Goal: Task Accomplishment & Management: Use online tool/utility

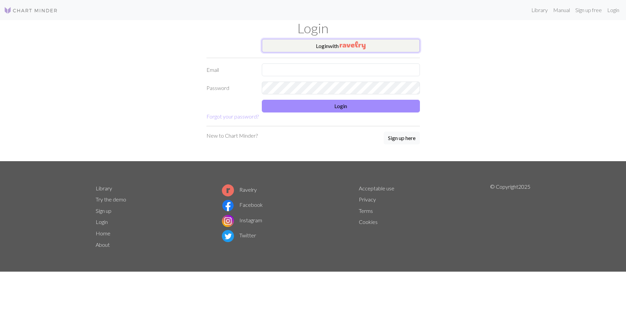
click at [308, 51] on button "Login with" at bounding box center [341, 45] width 158 height 13
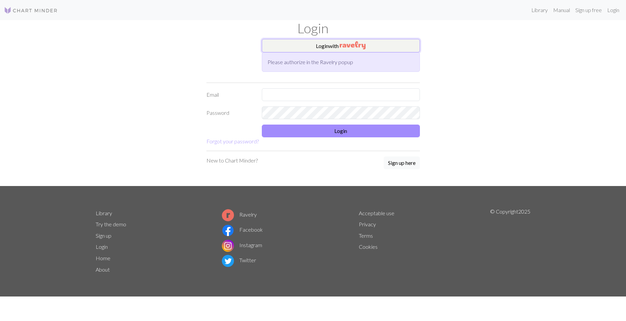
click at [322, 48] on button "Login with" at bounding box center [341, 45] width 158 height 13
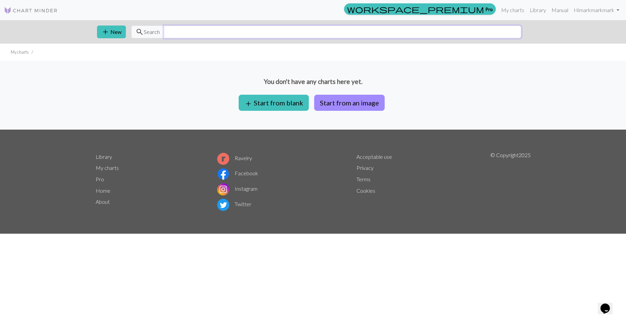
click at [230, 32] on input "text" at bounding box center [342, 31] width 357 height 13
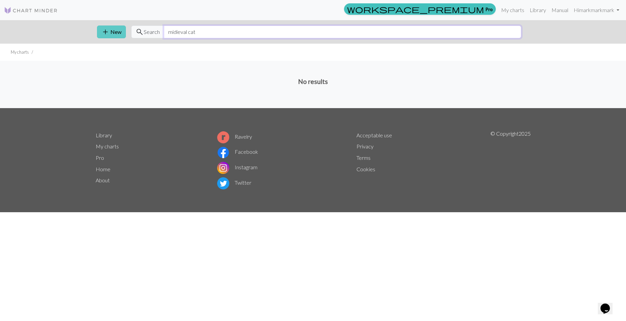
drag, startPoint x: 197, startPoint y: 29, endPoint x: 119, endPoint y: 30, distance: 77.8
click at [119, 30] on div "add New search Search midieval cat" at bounding box center [313, 31] width 443 height 23
drag, startPoint x: 185, startPoint y: 25, endPoint x: 161, endPoint y: 29, distance: 24.4
click at [161, 29] on div "search Search rat" at bounding box center [326, 31] width 390 height 13
type input "cat"
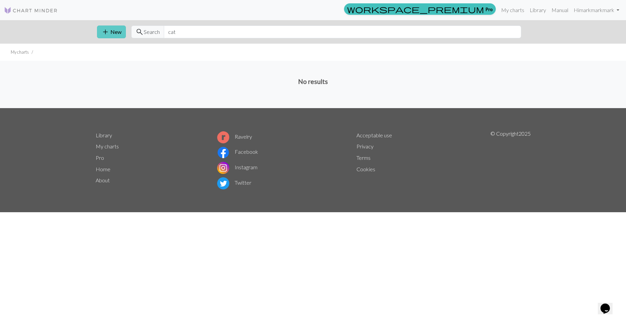
click at [120, 34] on button "add New" at bounding box center [111, 31] width 29 height 13
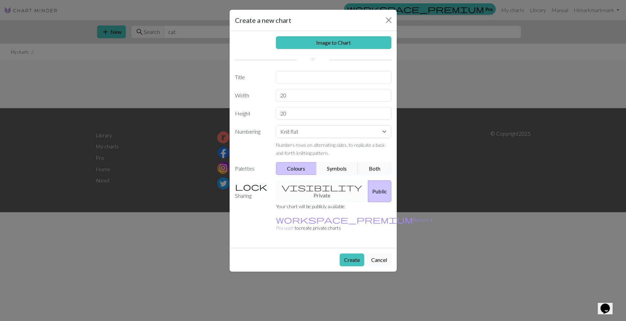
click at [160, 117] on div "Create a new chart Image to Chart Title Width 20 Height 20 Numbering Knit flat …" at bounding box center [313, 160] width 626 height 321
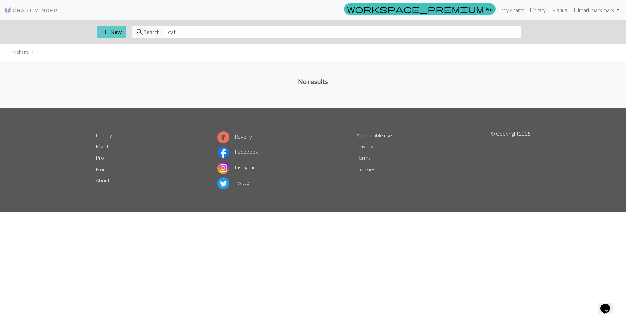
click at [102, 33] on span "add" at bounding box center [105, 31] width 8 height 9
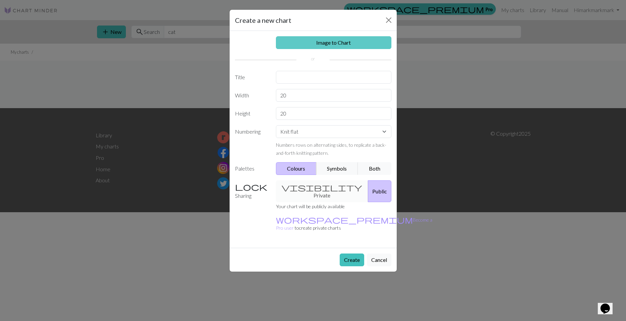
click at [304, 45] on link "Image to Chart" at bounding box center [333, 42] width 115 height 13
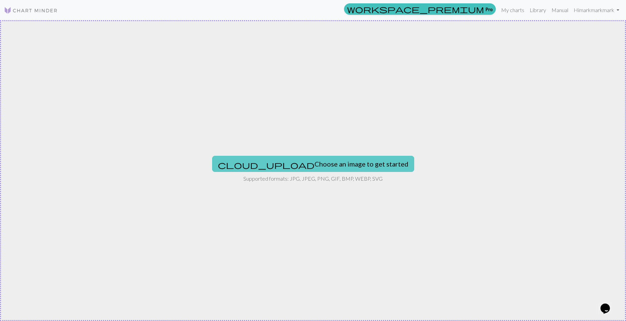
click at [289, 169] on button "cloud_upload Choose an image to get started" at bounding box center [313, 164] width 202 height 16
click at [28, 253] on div "cloud_upload Choose an image to get started Supported formats: JPG, JPEG, PNG, …" at bounding box center [313, 170] width 626 height 301
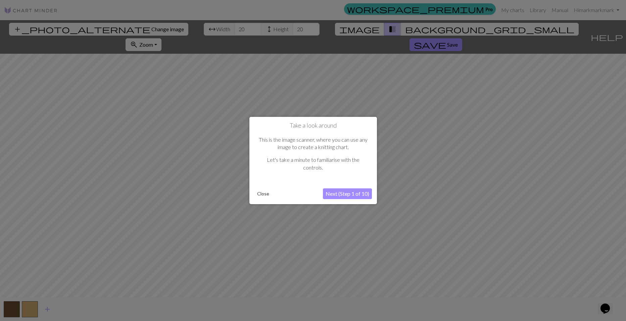
click at [360, 196] on button "Next (Step 1 of 10)" at bounding box center [347, 193] width 49 height 11
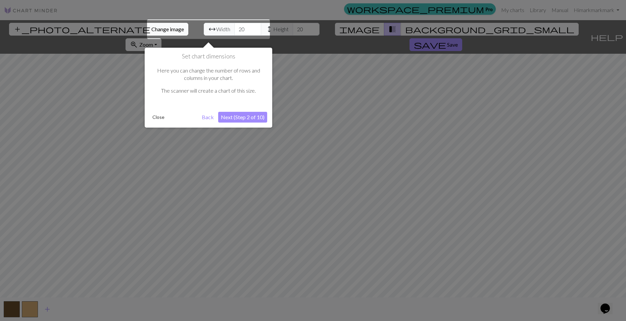
click at [253, 117] on button "Next (Step 2 of 10)" at bounding box center [242, 117] width 49 height 11
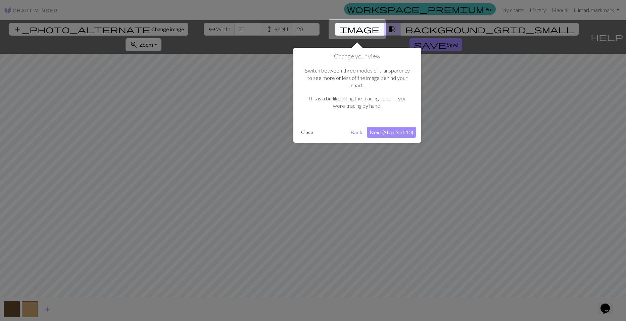
click at [383, 127] on button "Next (Step 3 of 10)" at bounding box center [391, 132] width 49 height 11
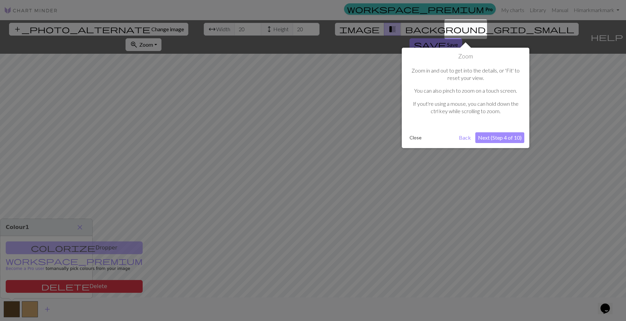
click at [514, 136] on button "Next (Step 4 of 10)" at bounding box center [499, 137] width 49 height 11
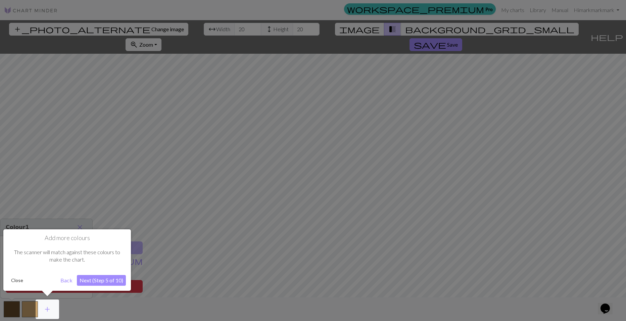
click at [118, 279] on button "Next (Step 5 of 10)" at bounding box center [101, 280] width 49 height 11
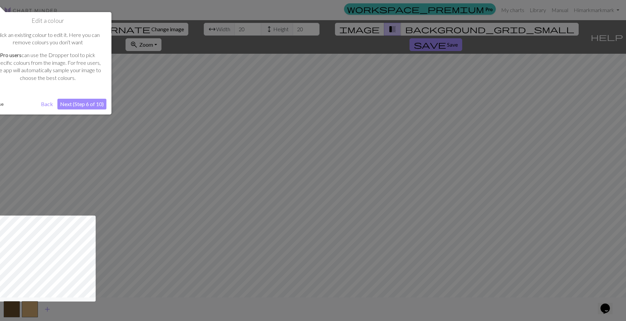
click at [83, 99] on button "Next (Step 6 of 10)" at bounding box center [81, 104] width 49 height 11
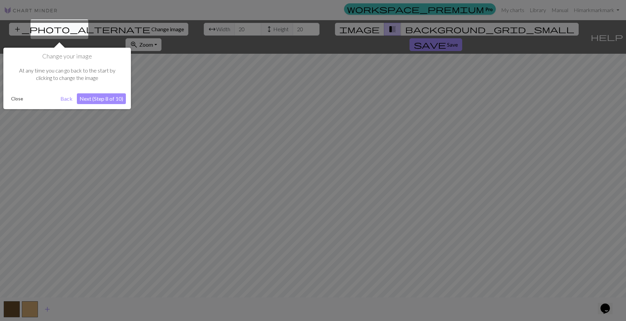
click at [89, 99] on button "Next (Step 8 of 10)" at bounding box center [101, 98] width 49 height 11
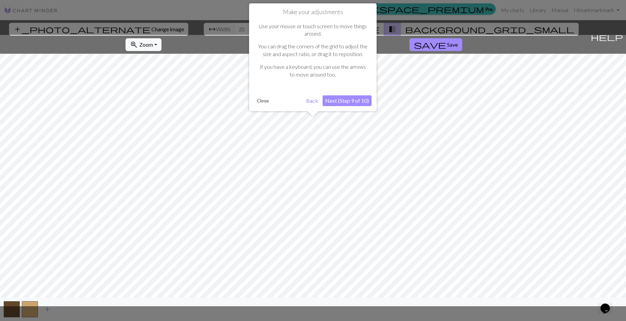
click at [336, 100] on button "Next (Step 9 of 10)" at bounding box center [346, 100] width 49 height 11
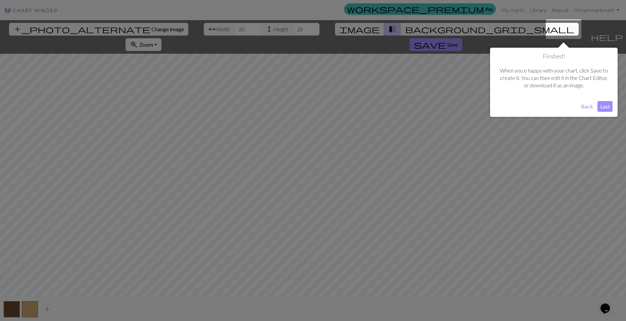
click at [605, 106] on button "Last" at bounding box center [604, 106] width 15 height 11
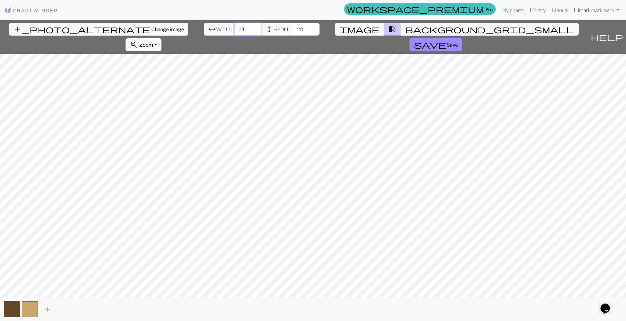
click at [234, 28] on input "21" at bounding box center [247, 29] width 27 height 13
click at [234, 28] on input "22" at bounding box center [247, 29] width 27 height 13
click at [234, 28] on input "23" at bounding box center [247, 29] width 27 height 13
type input "24"
click at [234, 28] on input "24" at bounding box center [247, 29] width 27 height 13
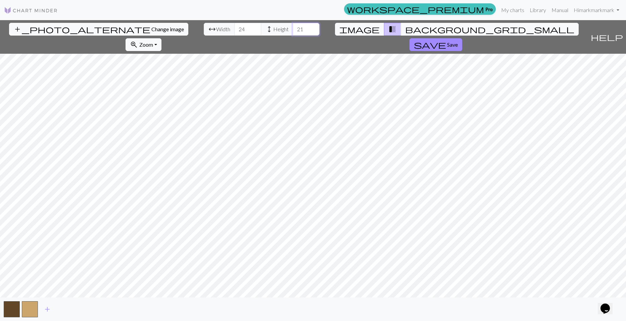
click at [293, 28] on input "21" at bounding box center [306, 29] width 27 height 13
click at [293, 28] on input "22" at bounding box center [306, 29] width 27 height 13
click at [293, 28] on input "23" at bounding box center [306, 29] width 27 height 13
click at [293, 28] on input "24" at bounding box center [306, 29] width 27 height 13
click at [293, 28] on input "25" at bounding box center [306, 29] width 27 height 13
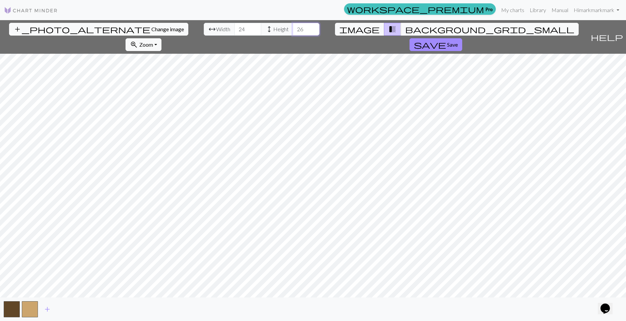
click at [293, 28] on input "26" at bounding box center [306, 29] width 27 height 13
click at [293, 28] on input "27" at bounding box center [306, 29] width 27 height 13
click at [293, 28] on input "28" at bounding box center [306, 29] width 27 height 13
click at [293, 28] on input "29" at bounding box center [306, 29] width 27 height 13
click at [293, 28] on input "30" at bounding box center [306, 29] width 27 height 13
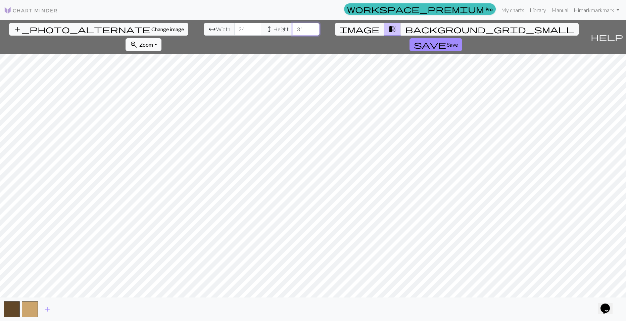
click at [293, 28] on input "31" at bounding box center [306, 29] width 27 height 13
click at [293, 28] on input "32" at bounding box center [306, 29] width 27 height 13
click at [293, 28] on input "33" at bounding box center [306, 29] width 27 height 13
click at [293, 28] on input "34" at bounding box center [306, 29] width 27 height 13
click at [293, 30] on input "33" at bounding box center [306, 29] width 27 height 13
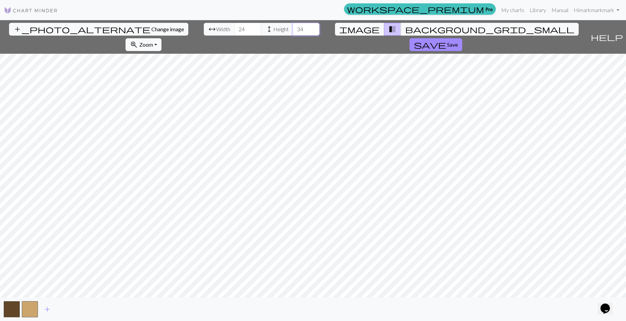
click at [293, 27] on input "34" at bounding box center [306, 29] width 27 height 13
click at [293, 27] on input "35" at bounding box center [306, 29] width 27 height 13
click at [293, 27] on input "36" at bounding box center [306, 29] width 27 height 13
click at [293, 27] on input "37" at bounding box center [306, 29] width 27 height 13
click at [293, 27] on input "38" at bounding box center [306, 29] width 27 height 13
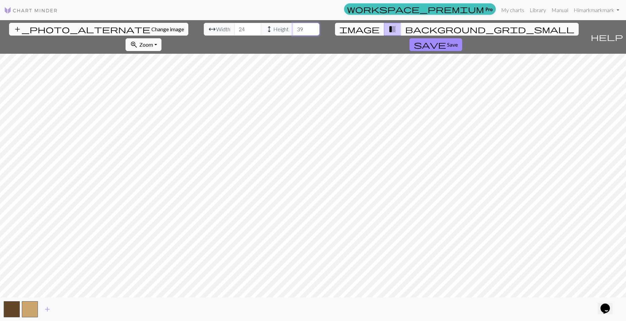
click at [293, 27] on input "39" at bounding box center [306, 29] width 27 height 13
type input "40"
click at [293, 27] on input "40" at bounding box center [306, 29] width 27 height 13
click at [234, 28] on input "25" at bounding box center [247, 29] width 27 height 13
click at [234, 28] on input "26" at bounding box center [247, 29] width 27 height 13
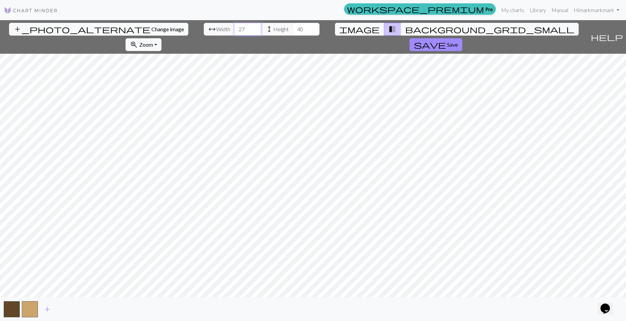
click at [234, 28] on input "27" at bounding box center [247, 29] width 27 height 13
click at [234, 28] on input "28" at bounding box center [247, 29] width 27 height 13
click at [234, 28] on input "29" at bounding box center [247, 29] width 27 height 13
click at [234, 28] on input "30" at bounding box center [247, 29] width 27 height 13
click at [234, 28] on input "31" at bounding box center [247, 29] width 27 height 13
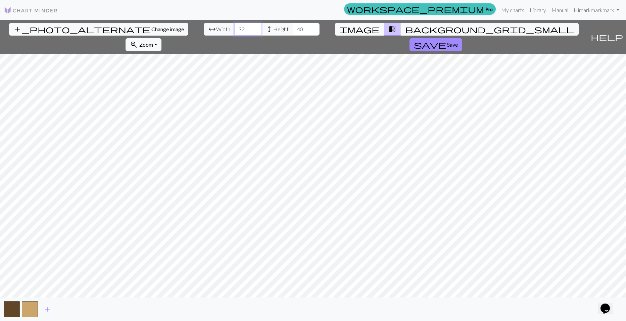
click at [234, 28] on input "32" at bounding box center [247, 29] width 27 height 13
click at [234, 28] on input "33" at bounding box center [247, 29] width 27 height 13
click at [234, 28] on input "34" at bounding box center [247, 29] width 27 height 13
click at [234, 28] on input "35" at bounding box center [247, 29] width 27 height 13
click at [234, 28] on input "36" at bounding box center [247, 29] width 27 height 13
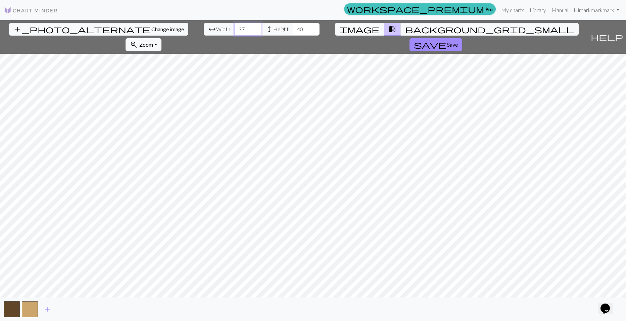
click at [234, 28] on input "37" at bounding box center [247, 29] width 27 height 13
click at [234, 28] on input "38" at bounding box center [247, 29] width 27 height 13
click at [234, 28] on input "39" at bounding box center [247, 29] width 27 height 13
click at [234, 28] on input "40" at bounding box center [247, 29] width 27 height 13
click at [339, 30] on span "image" at bounding box center [359, 28] width 40 height 9
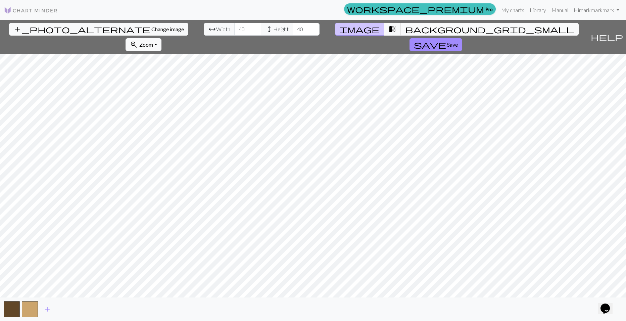
click at [405, 27] on span "background_grid_small" at bounding box center [489, 28] width 169 height 9
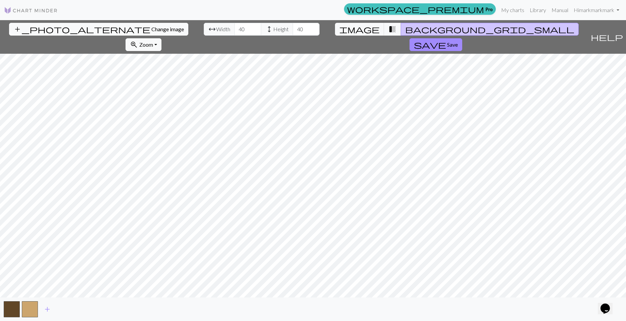
click at [401, 28] on button "background_grid_small" at bounding box center [490, 29] width 178 height 13
click at [388, 28] on span "transition_fade" at bounding box center [392, 28] width 8 height 9
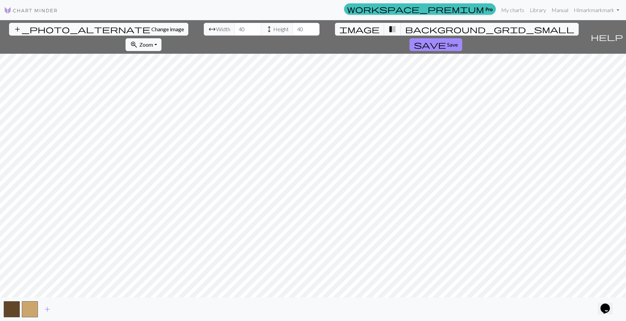
click at [330, 31] on div "add_photo_alternate Change image arrow_range Width 40 height Height 40 image tr…" at bounding box center [293, 37] width 587 height 34
click at [339, 31] on span "image" at bounding box center [359, 28] width 40 height 9
drag, startPoint x: 198, startPoint y: 33, endPoint x: 163, endPoint y: 27, distance: 35.3
click at [204, 27] on div "arrow_range Width 40 height Height 40" at bounding box center [262, 29] width 116 height 13
type input "90"
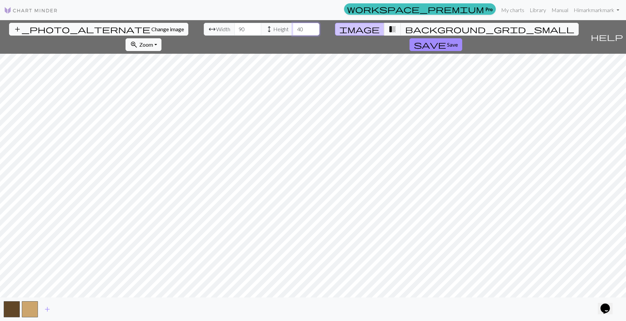
click at [293, 24] on input "40" at bounding box center [306, 29] width 27 height 13
drag, startPoint x: 252, startPoint y: 28, endPoint x: 234, endPoint y: 29, distance: 18.1
click at [234, 29] on div "arrow_range Width 90 height Height 40" at bounding box center [262, 29] width 116 height 13
type input "90"
click at [388, 32] on span "transition_fade" at bounding box center [392, 28] width 8 height 9
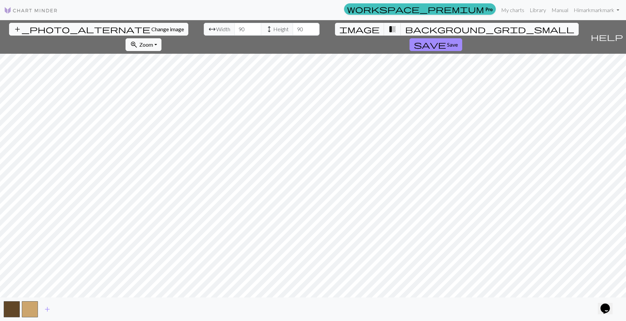
click at [405, 32] on span "background_grid_small" at bounding box center [489, 28] width 169 height 9
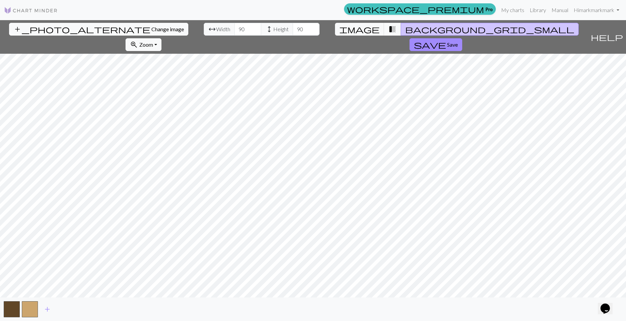
click at [388, 32] on span "transition_fade" at bounding box center [392, 28] width 8 height 9
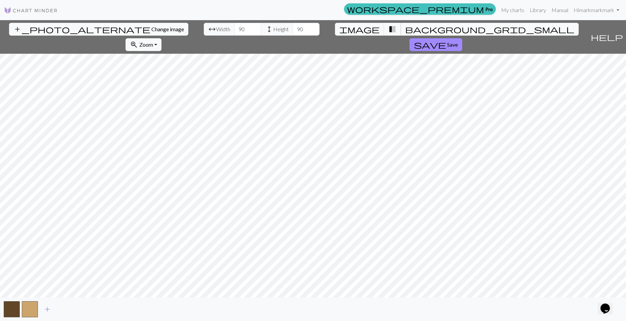
click at [384, 30] on button "transition_fade" at bounding box center [392, 29] width 17 height 13
drag, startPoint x: 194, startPoint y: 34, endPoint x: 136, endPoint y: 23, distance: 58.6
click at [136, 23] on div "add_photo_alternate Change image arrow_range Width 90 height Height 90 image tr…" at bounding box center [293, 37] width 587 height 34
type input "120"
drag, startPoint x: 252, startPoint y: 30, endPoint x: 220, endPoint y: 31, distance: 31.6
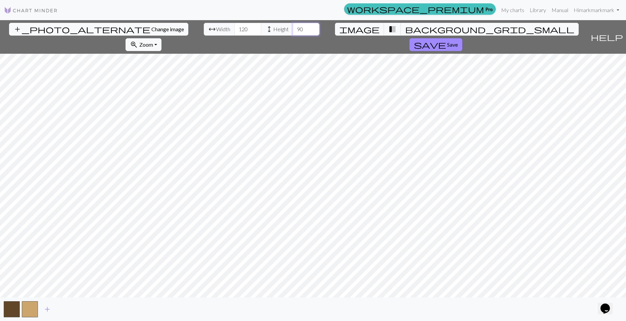
click at [220, 31] on div "arrow_range Width 120 height Height 90" at bounding box center [262, 29] width 116 height 13
drag, startPoint x: 252, startPoint y: 29, endPoint x: 237, endPoint y: 29, distance: 15.8
click at [237, 29] on div "arrow_range Width 120 height Height 120" at bounding box center [262, 29] width 116 height 13
type input "100"
drag, startPoint x: 196, startPoint y: 30, endPoint x: 148, endPoint y: 29, distance: 48.7
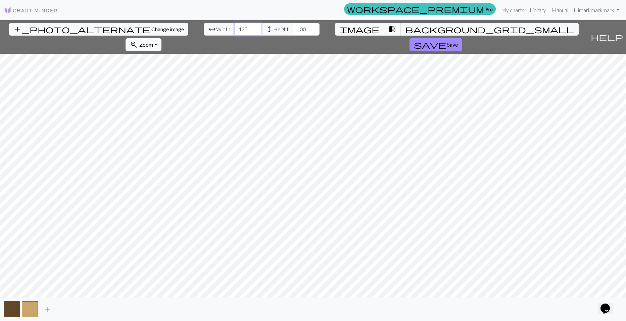
click at [148, 29] on div "add_photo_alternate Change image arrow_range Width 120 height Height 100 image …" at bounding box center [293, 37] width 587 height 34
type input "100"
drag, startPoint x: 256, startPoint y: 29, endPoint x: 227, endPoint y: 30, distance: 28.5
click at [227, 30] on div "arrow_range Width 100 height Height 100" at bounding box center [262, 29] width 116 height 13
type input "20"
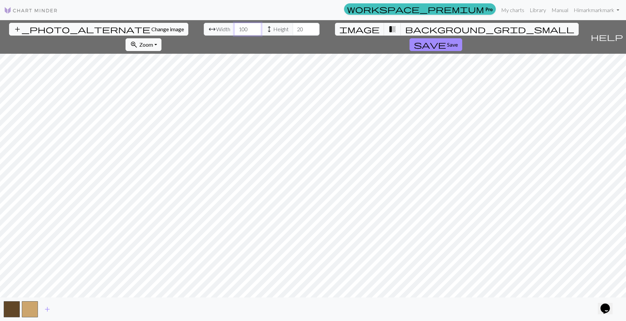
drag, startPoint x: 197, startPoint y: 30, endPoint x: 177, endPoint y: 30, distance: 19.1
click at [204, 30] on div "arrow_range Width 100 height Height 20" at bounding box center [262, 29] width 116 height 13
click at [273, 28] on span "Height" at bounding box center [280, 29] width 15 height 8
click at [384, 28] on button "transition_fade" at bounding box center [392, 29] width 17 height 13
click at [388, 27] on span "transition_fade" at bounding box center [392, 28] width 8 height 9
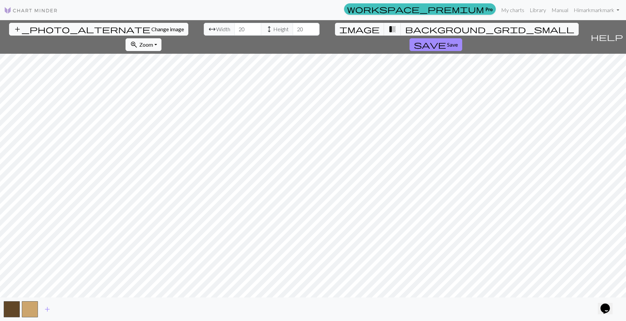
click at [153, 41] on span "Zoom" at bounding box center [146, 44] width 14 height 6
click at [179, 92] on button "50%" at bounding box center [152, 97] width 53 height 11
click at [153, 41] on span "Zoom" at bounding box center [146, 44] width 14 height 6
click at [179, 54] on button "Fit all" at bounding box center [152, 59] width 53 height 11
click at [153, 41] on span "Zoom" at bounding box center [146, 44] width 14 height 6
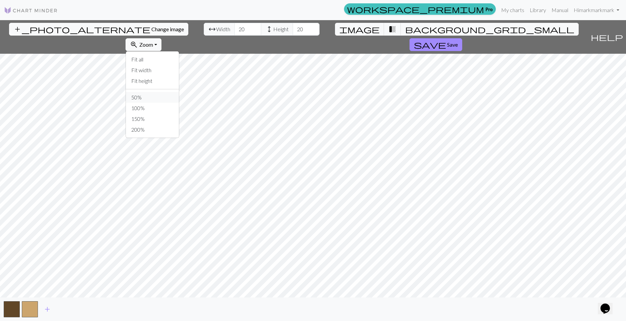
click at [179, 92] on button "50%" at bounding box center [152, 97] width 53 height 11
drag, startPoint x: 215, startPoint y: 29, endPoint x: 191, endPoint y: 28, distance: 24.5
click at [204, 28] on div "arrow_range Width 20 height Height 20" at bounding box center [262, 29] width 116 height 13
click at [234, 32] on input "19" at bounding box center [247, 29] width 27 height 13
click at [234, 32] on input "18" at bounding box center [247, 29] width 27 height 13
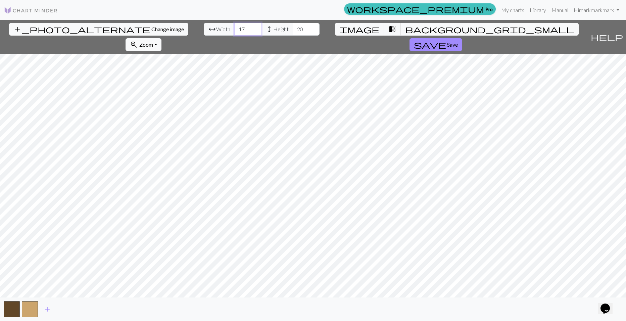
click at [234, 32] on input "17" at bounding box center [247, 29] width 27 height 13
type input "16"
click at [234, 32] on input "16" at bounding box center [247, 29] width 27 height 13
click at [293, 32] on input "19" at bounding box center [306, 29] width 27 height 13
click at [293, 32] on input "18" at bounding box center [306, 29] width 27 height 13
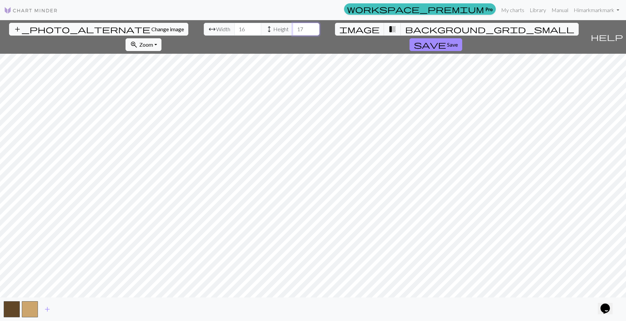
click at [293, 32] on input "17" at bounding box center [306, 29] width 27 height 13
click at [293, 32] on input "16" at bounding box center [306, 29] width 27 height 13
click at [293, 32] on input "15" at bounding box center [306, 29] width 27 height 13
click at [293, 32] on input "14" at bounding box center [306, 29] width 27 height 13
click at [293, 32] on input "13" at bounding box center [306, 29] width 27 height 13
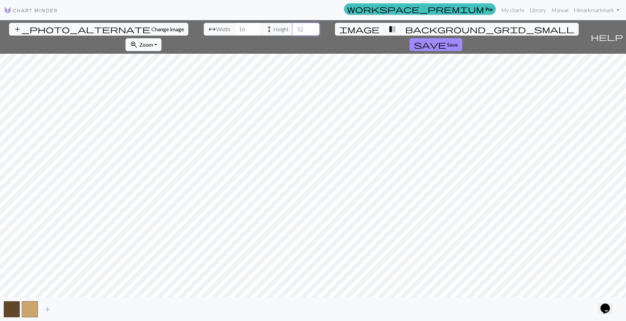
click at [293, 32] on input "12" at bounding box center [306, 29] width 27 height 13
click at [293, 32] on input "11" at bounding box center [306, 29] width 27 height 13
type input "10"
click at [293, 32] on input "10" at bounding box center [306, 29] width 27 height 13
click at [151, 29] on span "Change image" at bounding box center [167, 29] width 33 height 6
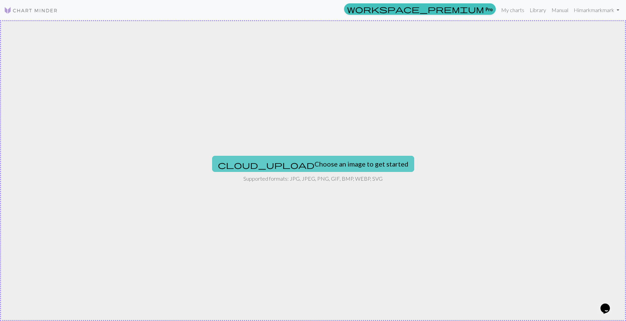
click at [283, 166] on button "cloud_upload Choose an image to get started" at bounding box center [313, 164] width 202 height 16
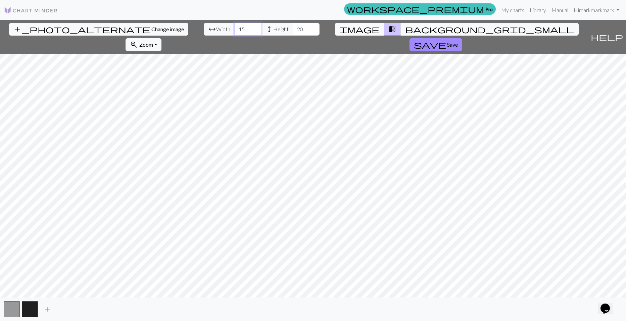
click at [234, 28] on input "15" at bounding box center [247, 29] width 27 height 13
click at [234, 28] on input "16" at bounding box center [247, 29] width 27 height 13
click at [234, 28] on input "17" at bounding box center [247, 29] width 27 height 13
click at [234, 28] on input "18" at bounding box center [247, 29] width 27 height 13
click at [234, 28] on input "19" at bounding box center [247, 29] width 27 height 13
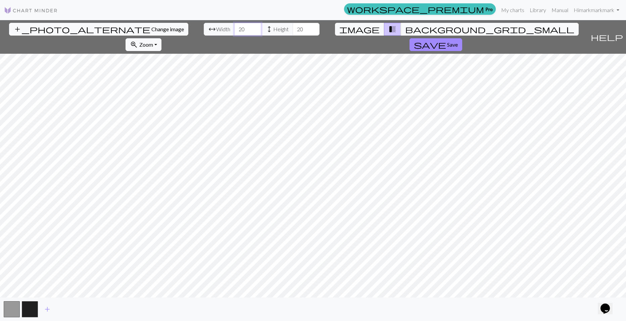
click at [234, 28] on input "20" at bounding box center [247, 29] width 27 height 13
type input "21"
click at [234, 29] on input "21" at bounding box center [247, 29] width 27 height 13
click at [293, 29] on input "21" at bounding box center [306, 29] width 27 height 13
type input "22"
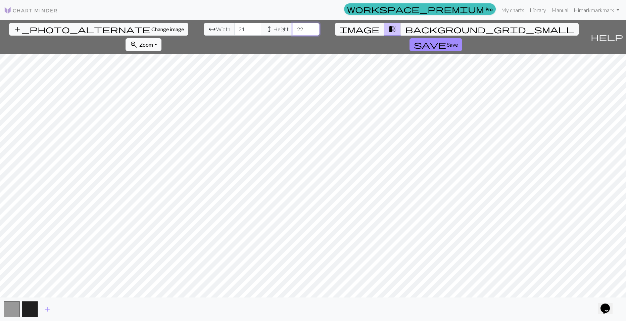
click at [293, 26] on input "22" at bounding box center [306, 29] width 27 height 13
click at [234, 28] on input "22" at bounding box center [247, 29] width 27 height 13
click at [234, 28] on input "23" at bounding box center [247, 29] width 27 height 13
click at [234, 28] on input "24" at bounding box center [247, 29] width 27 height 13
type input "25"
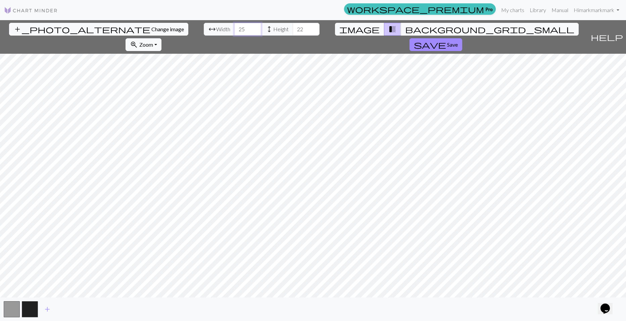
click at [234, 28] on input "25" at bounding box center [247, 29] width 27 height 13
click at [293, 27] on input "23" at bounding box center [306, 29] width 27 height 13
click at [293, 27] on input "24" at bounding box center [306, 29] width 27 height 13
click at [293, 27] on input "25" at bounding box center [306, 29] width 27 height 13
click at [293, 27] on input "26" at bounding box center [306, 29] width 27 height 13
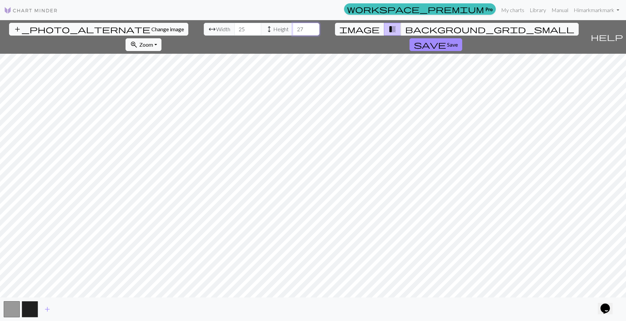
click at [293, 27] on input "27" at bounding box center [306, 29] width 27 height 13
click at [293, 27] on input "28" at bounding box center [306, 29] width 27 height 13
click at [293, 27] on input "29" at bounding box center [306, 29] width 27 height 13
type input "30"
click at [293, 27] on input "30" at bounding box center [306, 29] width 27 height 13
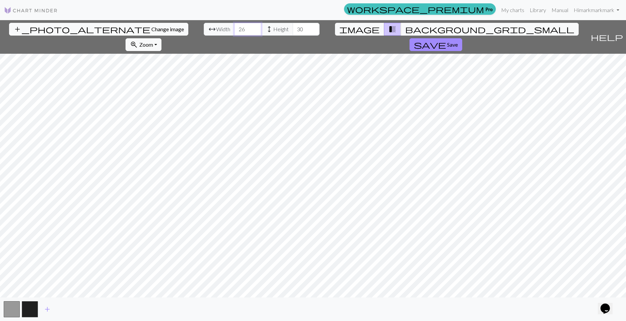
click at [234, 27] on input "26" at bounding box center [247, 29] width 27 height 13
click at [234, 27] on input "27" at bounding box center [247, 29] width 27 height 13
click at [234, 27] on input "28" at bounding box center [247, 29] width 27 height 13
click at [234, 27] on input "29" at bounding box center [247, 29] width 27 height 13
click at [234, 27] on input "30" at bounding box center [247, 29] width 27 height 13
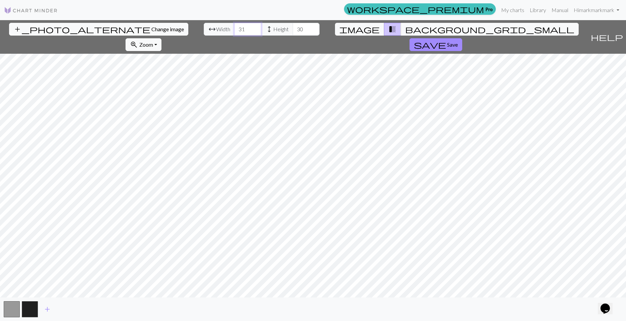
click at [234, 27] on input "31" at bounding box center [247, 29] width 27 height 13
type input "32"
click at [234, 27] on input "32" at bounding box center [247, 29] width 27 height 13
click at [293, 27] on input "31" at bounding box center [306, 29] width 27 height 13
type input "32"
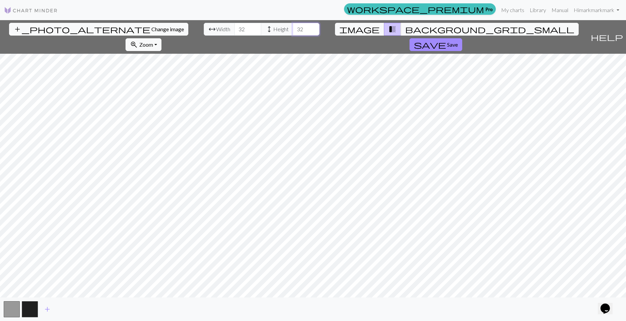
click at [293, 27] on input "32" at bounding box center [306, 29] width 27 height 13
click at [462, 38] on button "save Save" at bounding box center [435, 44] width 53 height 13
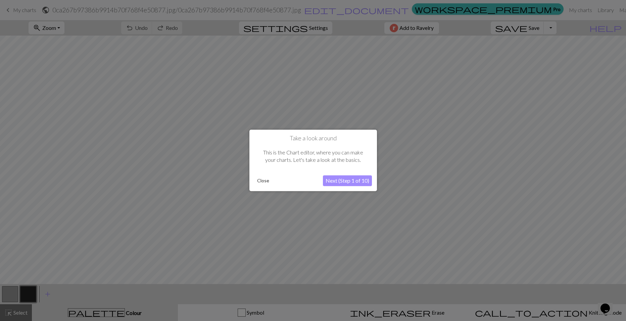
click at [338, 181] on button "Next (Step 1 of 10)" at bounding box center [347, 180] width 49 height 11
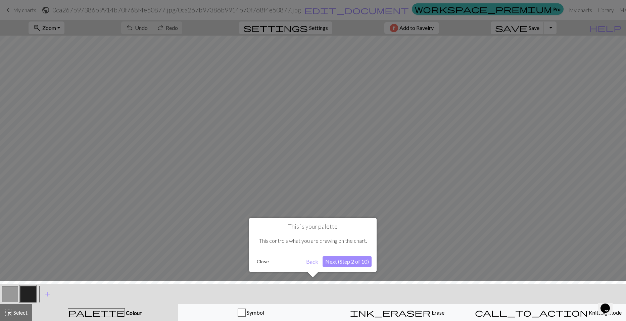
click at [336, 265] on button "Next (Step 2 of 10)" at bounding box center [346, 261] width 49 height 11
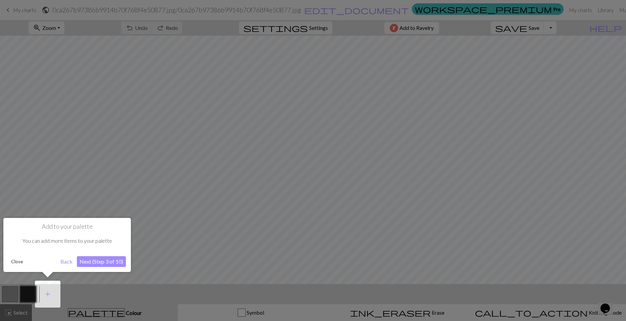
click at [116, 257] on button "Next (Step 3 of 10)" at bounding box center [101, 261] width 49 height 11
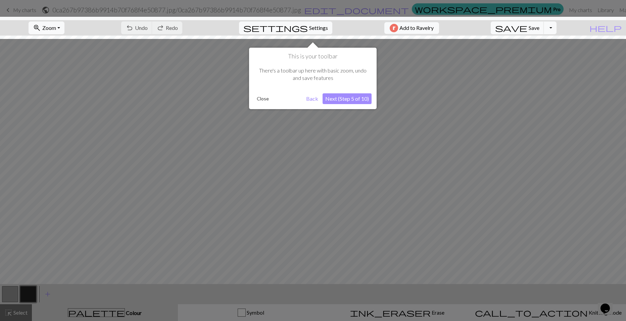
click at [264, 100] on button "Close" at bounding box center [262, 99] width 17 height 10
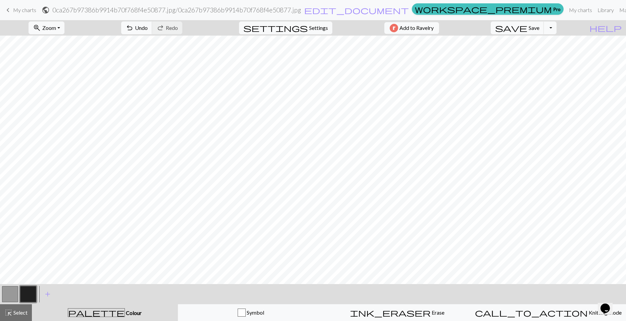
click at [12, 292] on button "button" at bounding box center [10, 294] width 16 height 16
click at [32, 297] on button "button" at bounding box center [28, 294] width 16 height 16
click at [14, 298] on button "button" at bounding box center [10, 294] width 16 height 16
click at [556, 31] on button "Toggle Dropdown" at bounding box center [549, 27] width 13 height 13
click at [544, 53] on button "save_alt Download" at bounding box center [500, 53] width 111 height 11
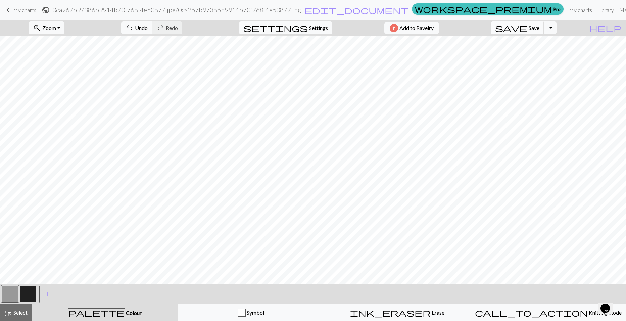
click at [527, 27] on span "save" at bounding box center [511, 27] width 32 height 9
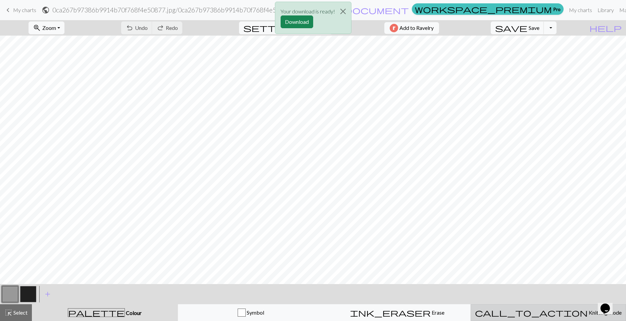
click at [492, 311] on div "call_to_action Knitting mode Knitting mode" at bounding box center [548, 312] width 147 height 8
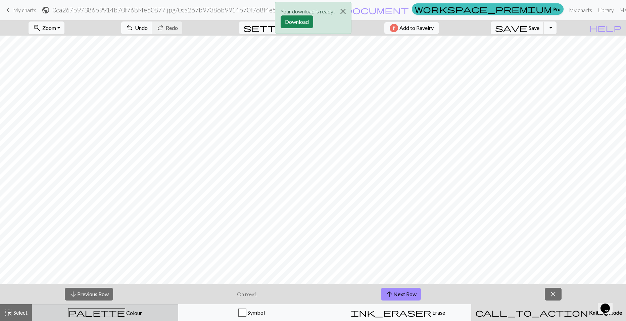
click at [163, 312] on div "palette Colour Colour" at bounding box center [105, 312] width 138 height 9
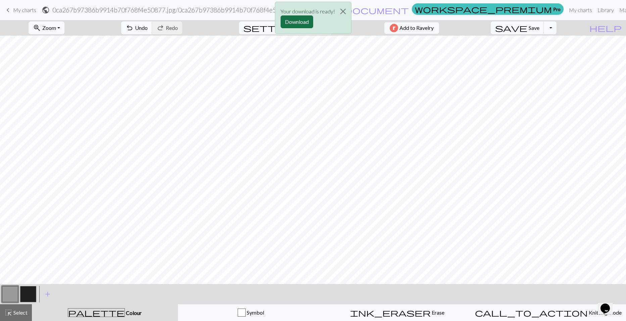
click at [297, 24] on button "Download" at bounding box center [296, 21] width 33 height 13
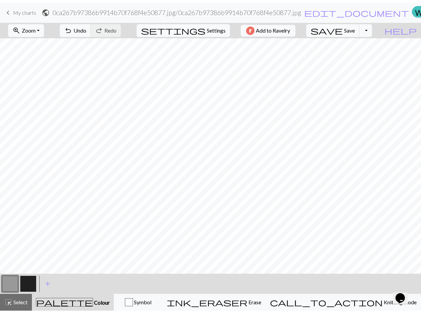
scroll to position [15, 0]
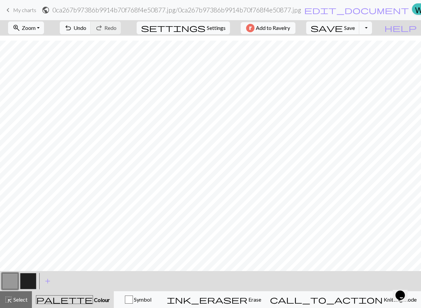
click at [12, 280] on button "button" at bounding box center [10, 281] width 16 height 16
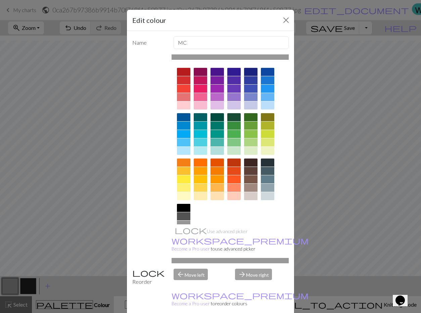
click at [30, 282] on div "Edit colour Name MC Use advanced picker workspace_premium Become a Pro user to …" at bounding box center [210, 156] width 421 height 313
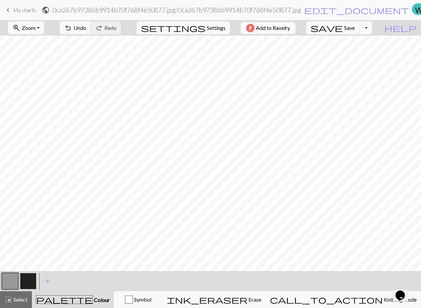
click at [30, 282] on button "button" at bounding box center [28, 281] width 16 height 16
click at [13, 276] on button "button" at bounding box center [10, 281] width 16 height 16
click at [30, 272] on div at bounding box center [28, 281] width 18 height 18
click at [27, 276] on button "button" at bounding box center [28, 281] width 16 height 16
click at [17, 277] on button "button" at bounding box center [10, 281] width 16 height 16
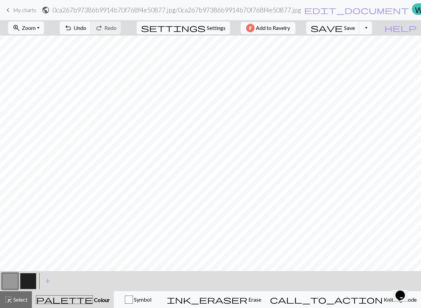
scroll to position [0, 0]
click at [30, 281] on button "button" at bounding box center [28, 281] width 16 height 16
click at [15, 277] on button "button" at bounding box center [10, 281] width 16 height 16
click at [27, 281] on button "button" at bounding box center [28, 281] width 16 height 16
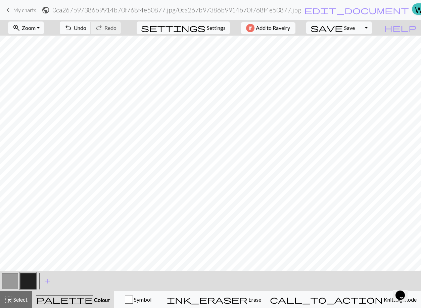
click at [11, 281] on button "button" at bounding box center [10, 281] width 16 height 16
click at [25, 274] on button "button" at bounding box center [28, 281] width 16 height 16
click at [12, 277] on button "button" at bounding box center [10, 281] width 16 height 16
click at [29, 280] on button "button" at bounding box center [28, 281] width 16 height 16
click at [10, 278] on button "button" at bounding box center [10, 281] width 16 height 16
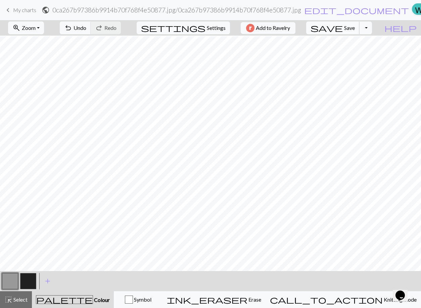
click at [355, 27] on span "Save" at bounding box center [349, 27] width 11 height 6
click at [372, 29] on button "Toggle Dropdown" at bounding box center [365, 27] width 13 height 13
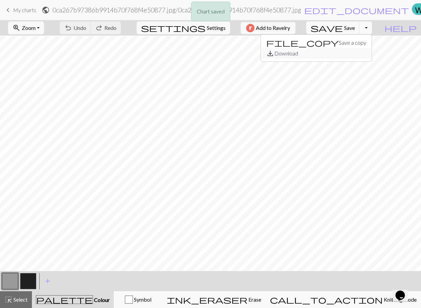
click at [347, 50] on button "save_alt Download" at bounding box center [316, 53] width 111 height 11
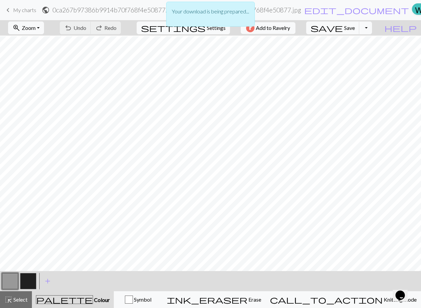
scroll to position [15, 0]
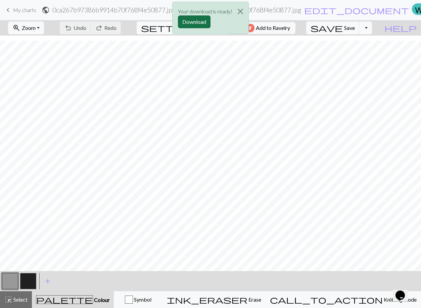
click at [198, 21] on button "Download" at bounding box center [194, 21] width 33 height 13
